Goal: Task Accomplishment & Management: Complete application form

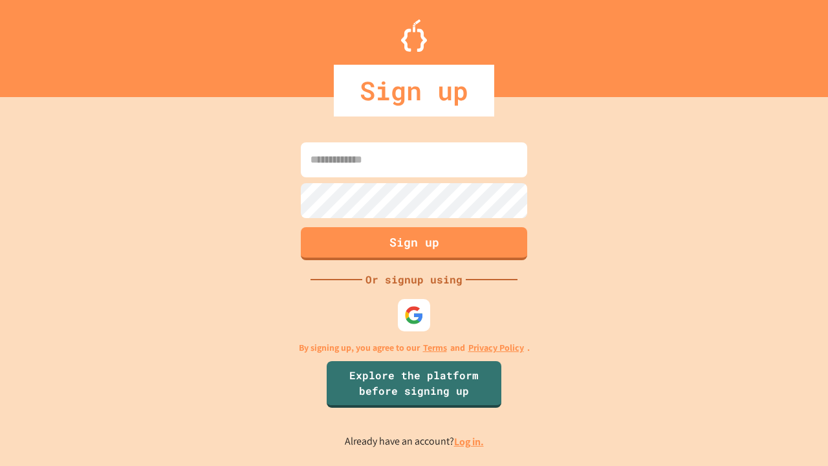
click at [470, 441] on link "Log in." at bounding box center [469, 442] width 30 height 14
